Goal: Find specific page/section: Find specific page/section

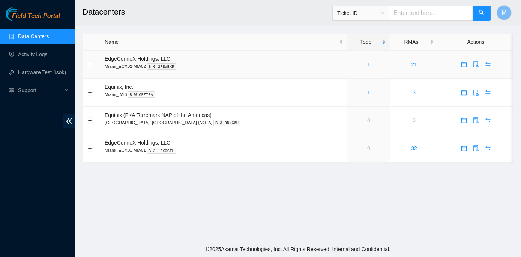
click at [367, 64] on link "1" at bounding box center [368, 65] width 3 height 6
